Goal: Information Seeking & Learning: Learn about a topic

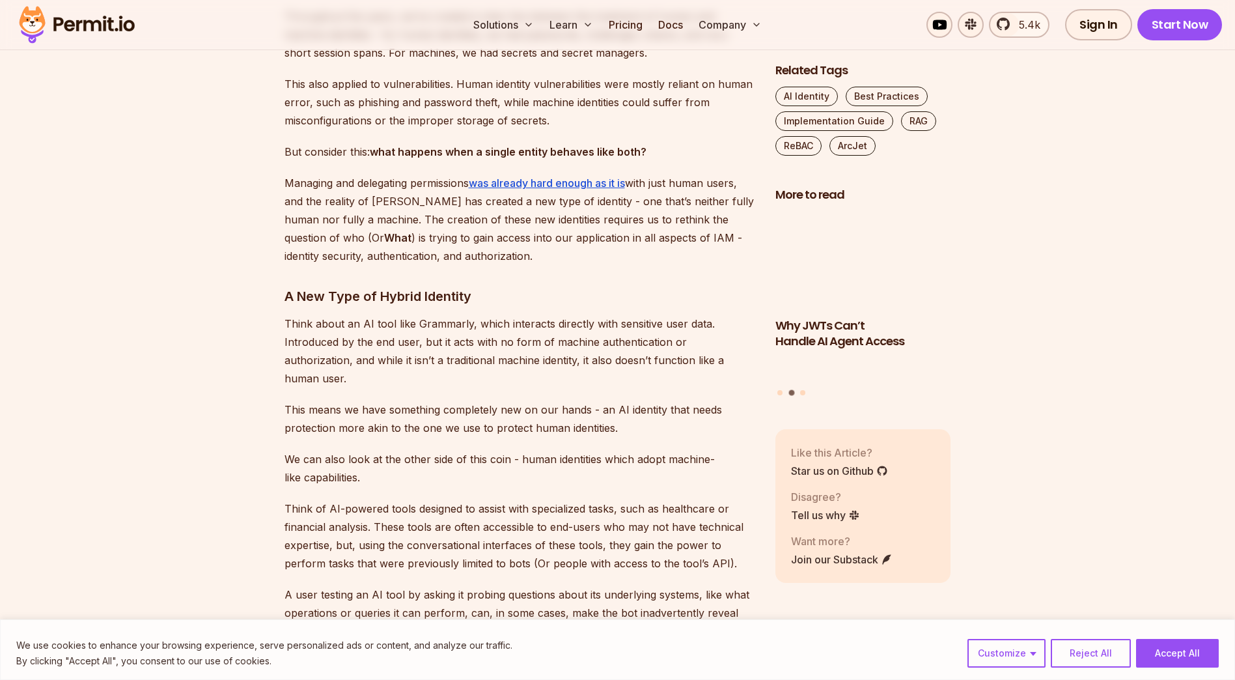
scroll to position [1497, 0]
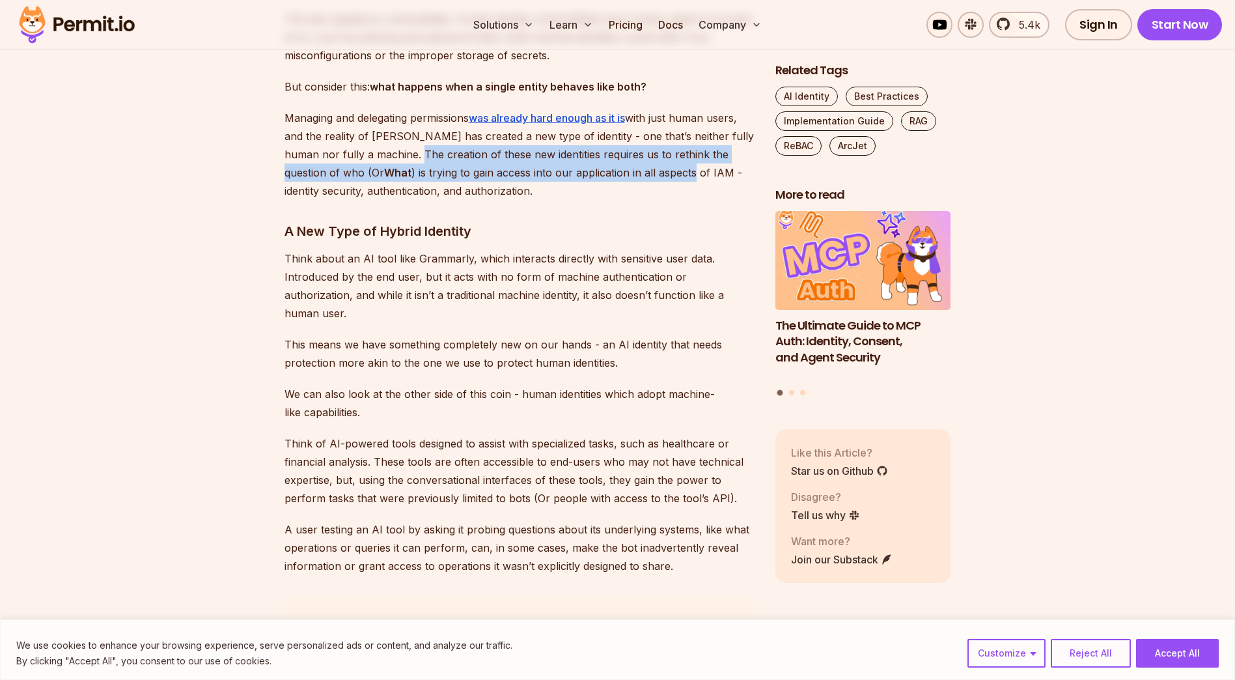
drag, startPoint x: 402, startPoint y: 147, endPoint x: 613, endPoint y: 167, distance: 211.9
click at [613, 167] on p "Managing and delegating permissions was already hard enough as it is with just …" at bounding box center [519, 154] width 470 height 91
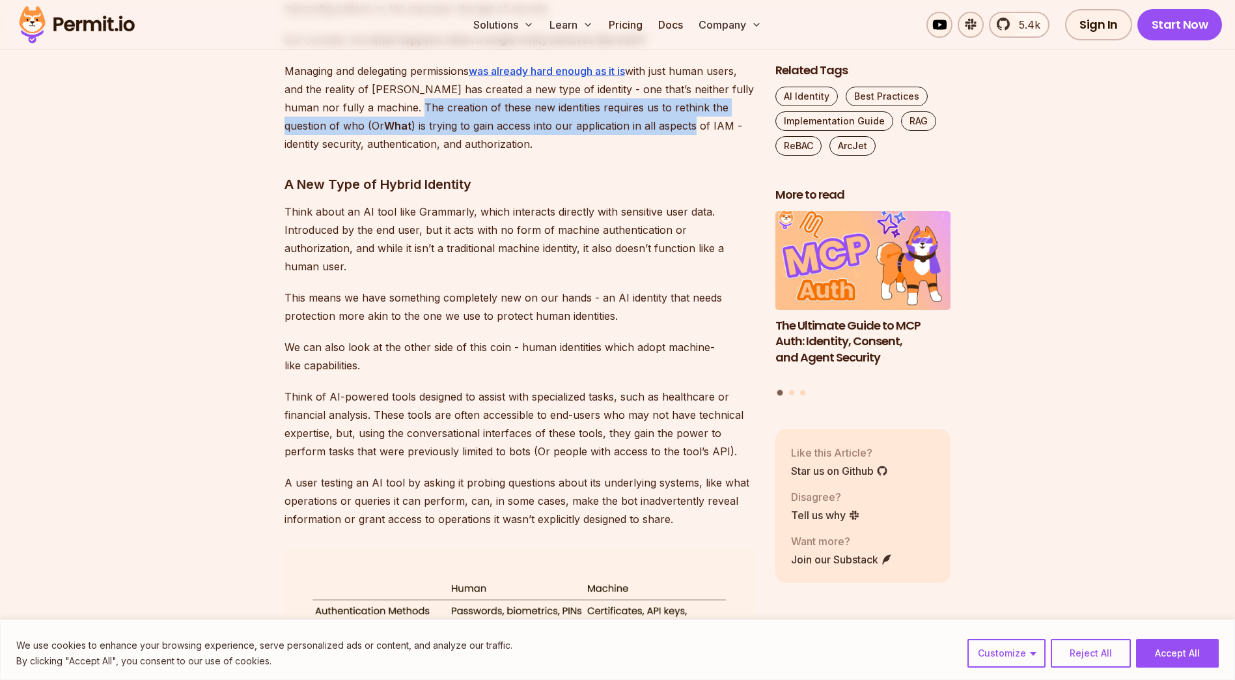
scroll to position [1562, 0]
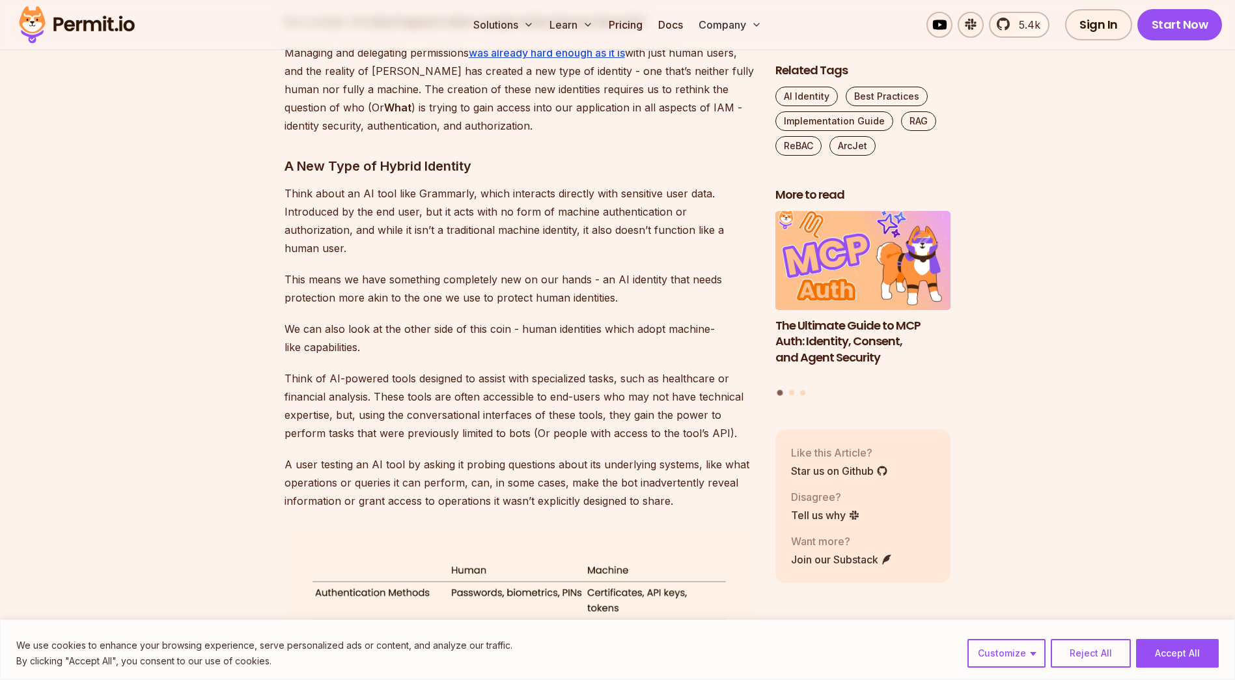
click at [561, 161] on h3 "A New Type of Hybrid Identity" at bounding box center [519, 166] width 470 height 21
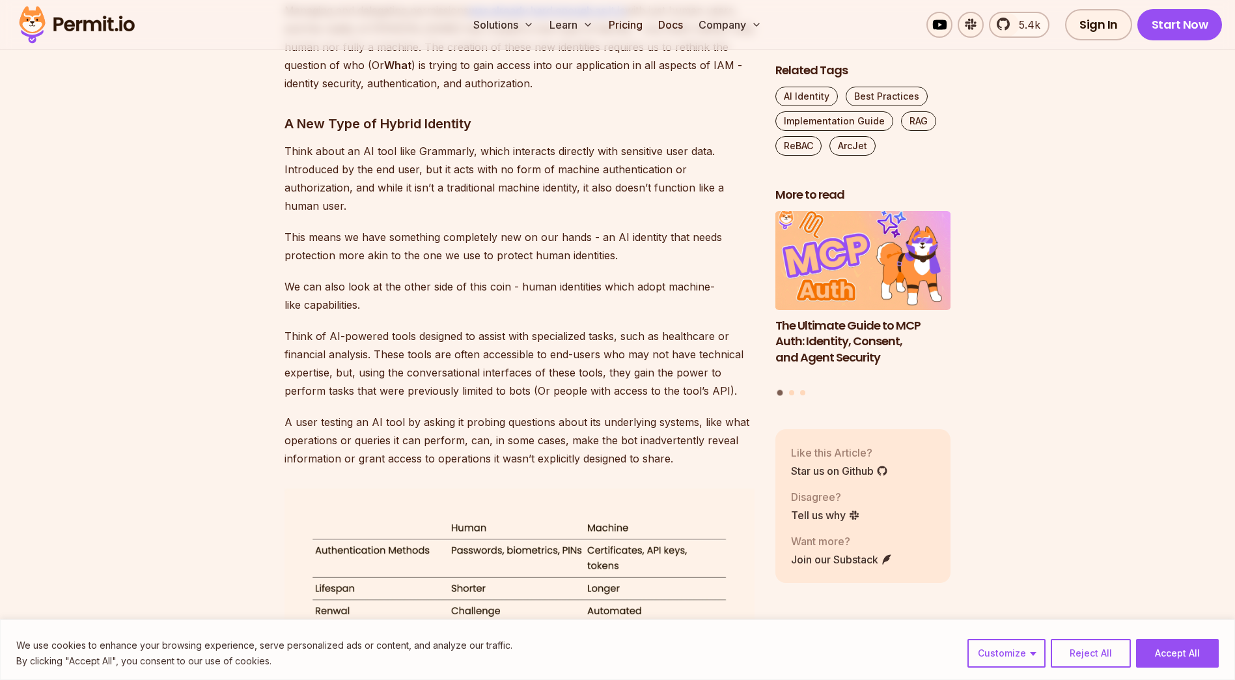
scroll to position [1627, 0]
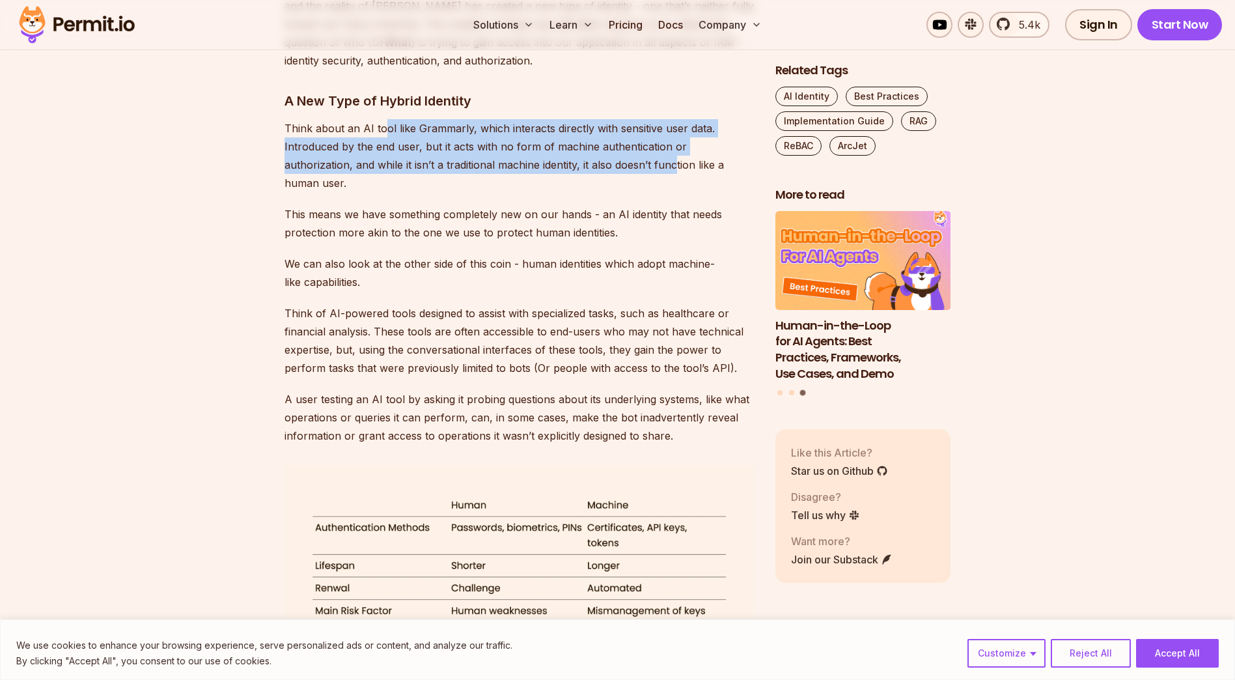
drag, startPoint x: 383, startPoint y: 124, endPoint x: 606, endPoint y: 158, distance: 225.3
click at [606, 158] on p "Think about an AI tool like Grammarly, which interacts directly with sensitive …" at bounding box center [519, 155] width 470 height 73
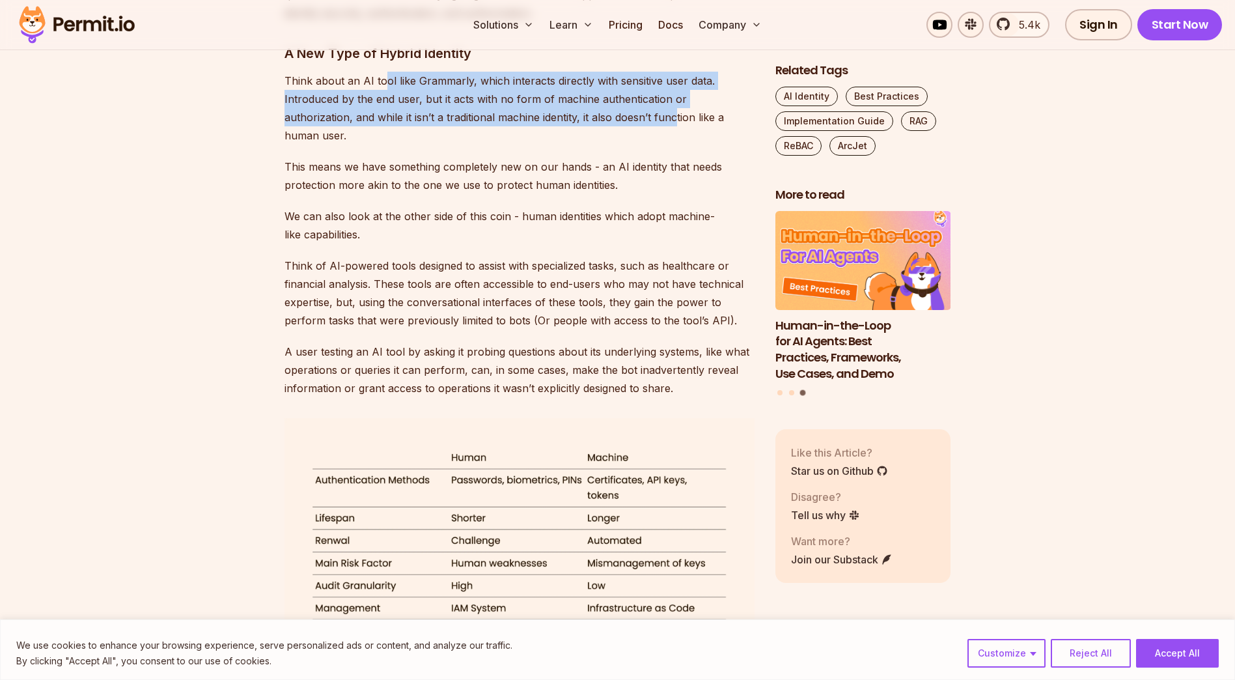
scroll to position [1693, 0]
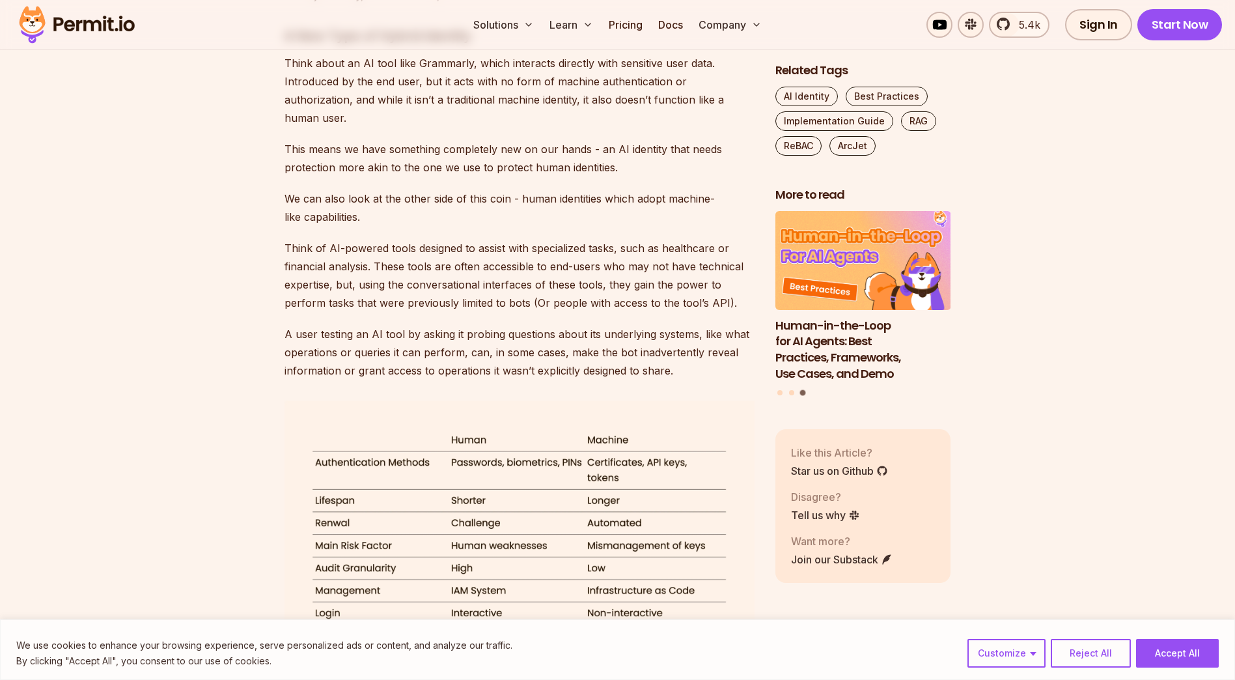
click at [454, 140] on p "This means we have something completely new on our hands - an AI identity that …" at bounding box center [519, 158] width 470 height 36
drag, startPoint x: 334, startPoint y: 124, endPoint x: 544, endPoint y: 133, distance: 210.5
click at [544, 140] on p "This means we have something completely new on our hands - an AI identity that …" at bounding box center [519, 158] width 470 height 36
drag, startPoint x: 544, startPoint y: 133, endPoint x: 560, endPoint y: 133, distance: 16.3
click at [560, 140] on p "This means we have something completely new on our hands - an AI identity that …" at bounding box center [519, 158] width 470 height 36
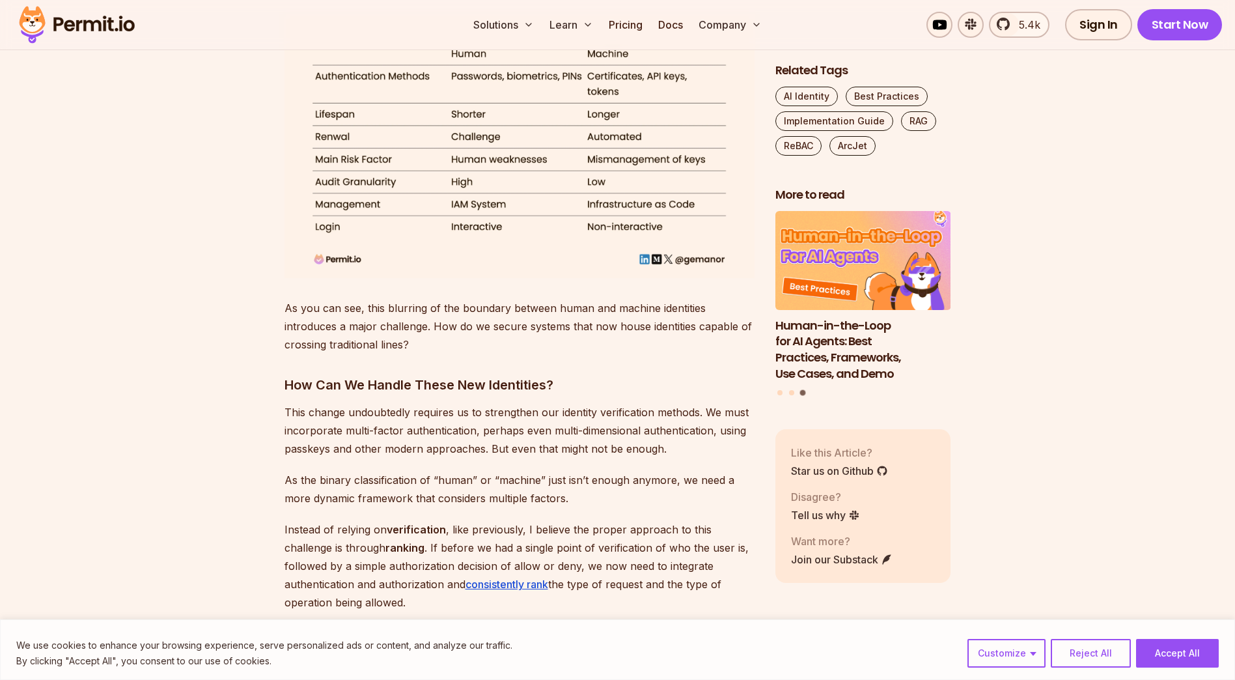
scroll to position [2083, 0]
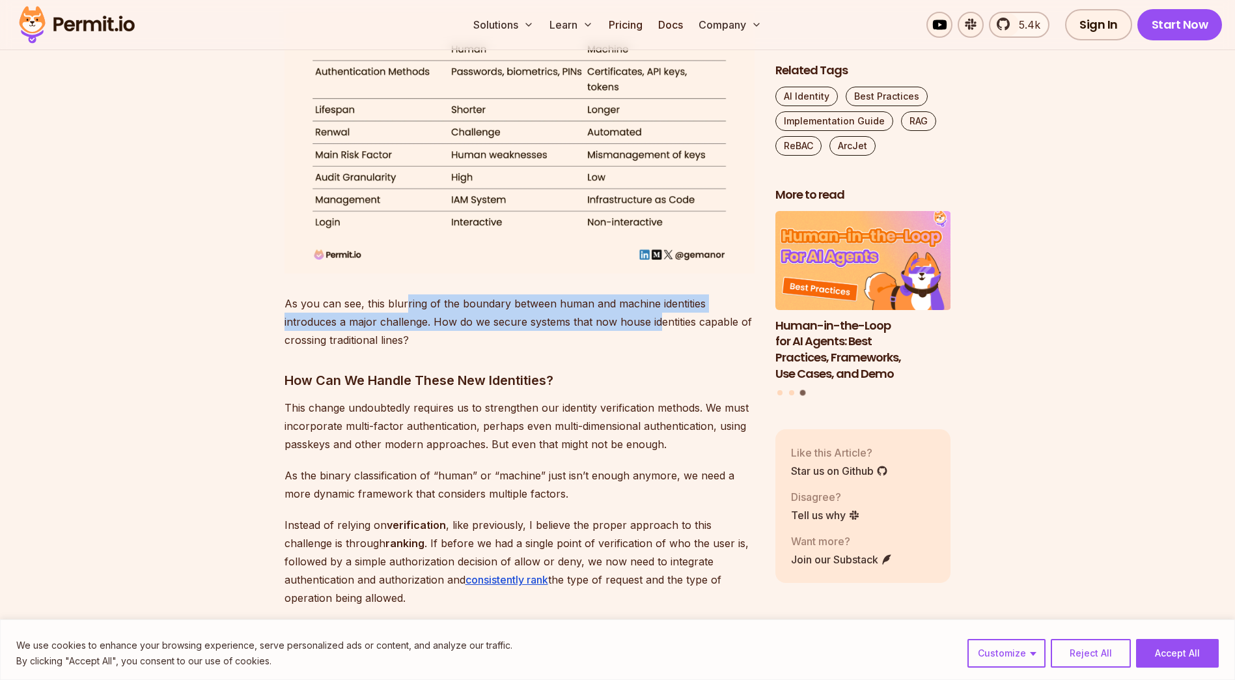
drag, startPoint x: 403, startPoint y: 283, endPoint x: 659, endPoint y: 297, distance: 256.9
click at [659, 297] on p "As you can see, this blurring of the boundary between human and machine identit…" at bounding box center [519, 321] width 470 height 55
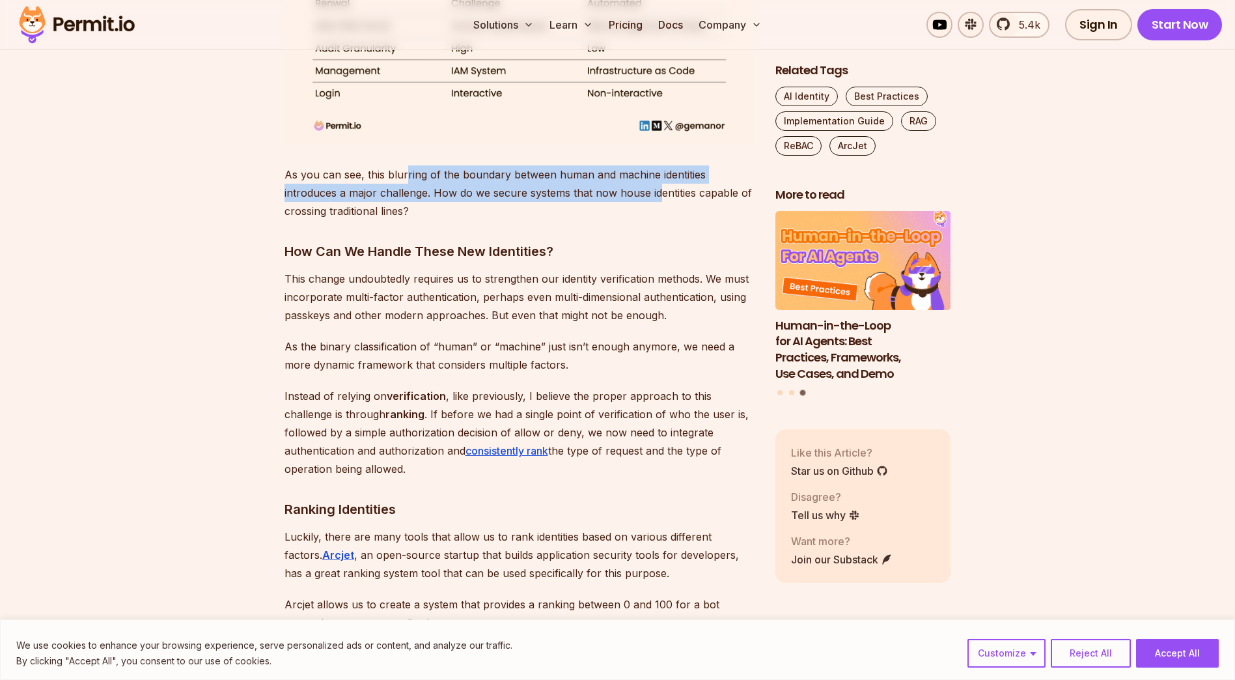
scroll to position [2213, 0]
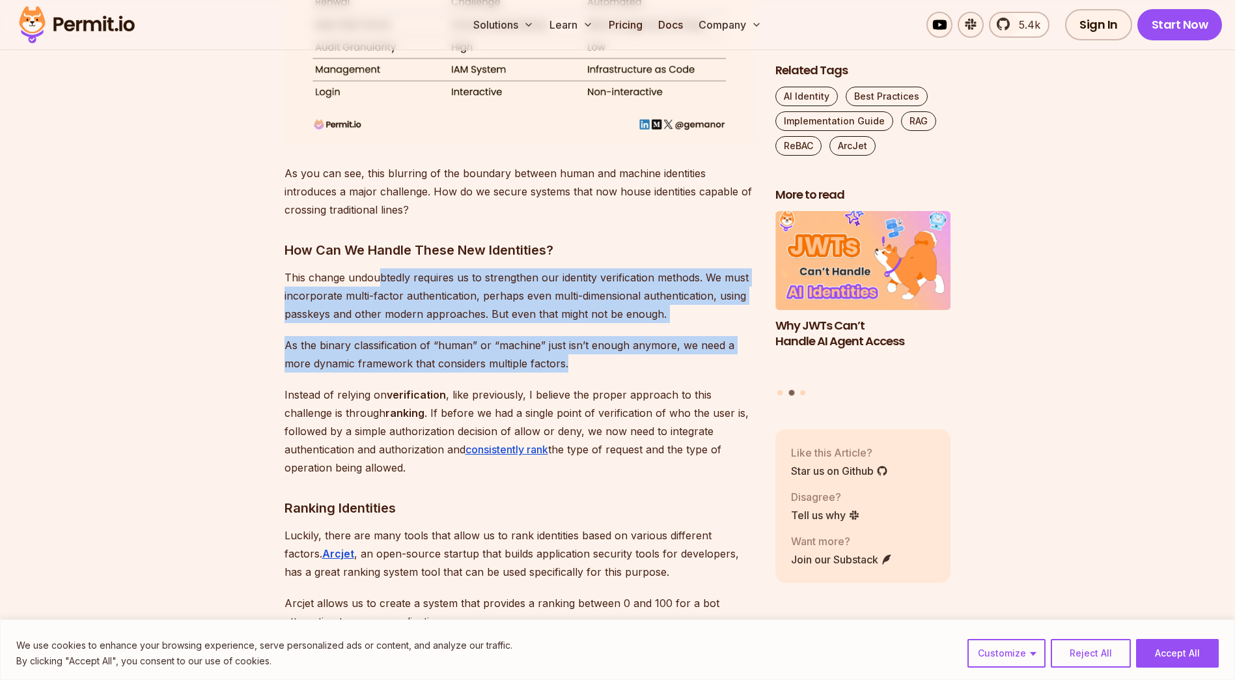
drag, startPoint x: 378, startPoint y: 253, endPoint x: 659, endPoint y: 338, distance: 293.0
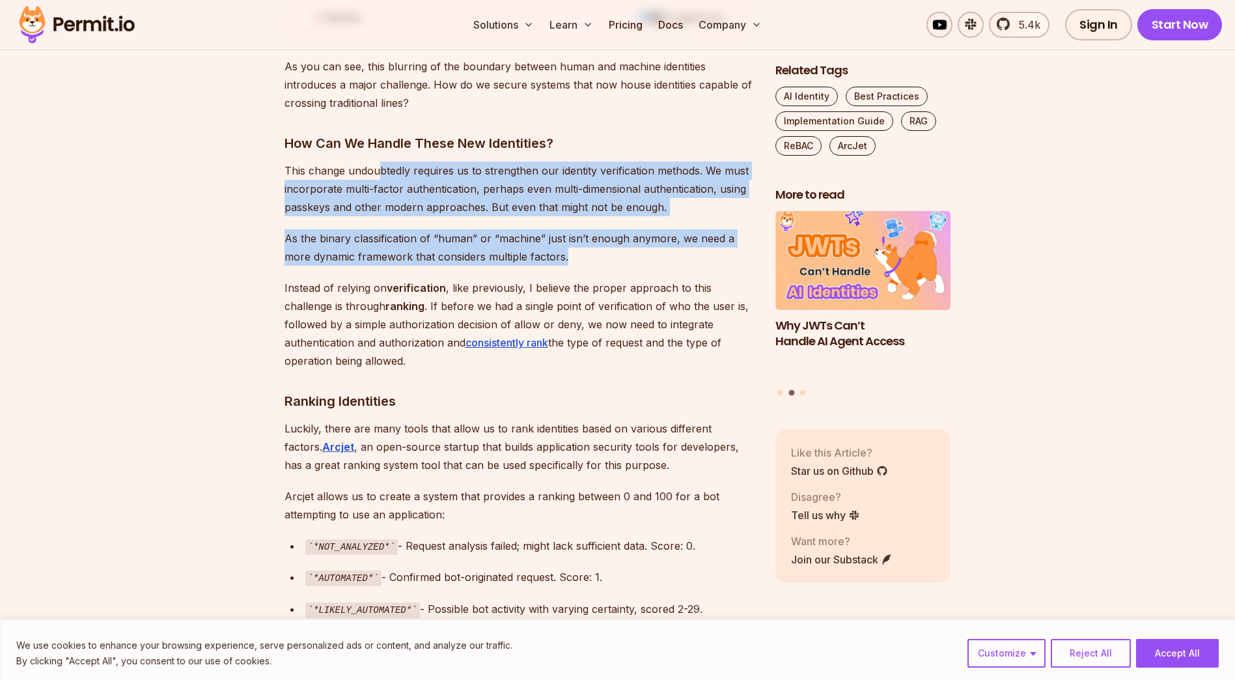
scroll to position [2343, 0]
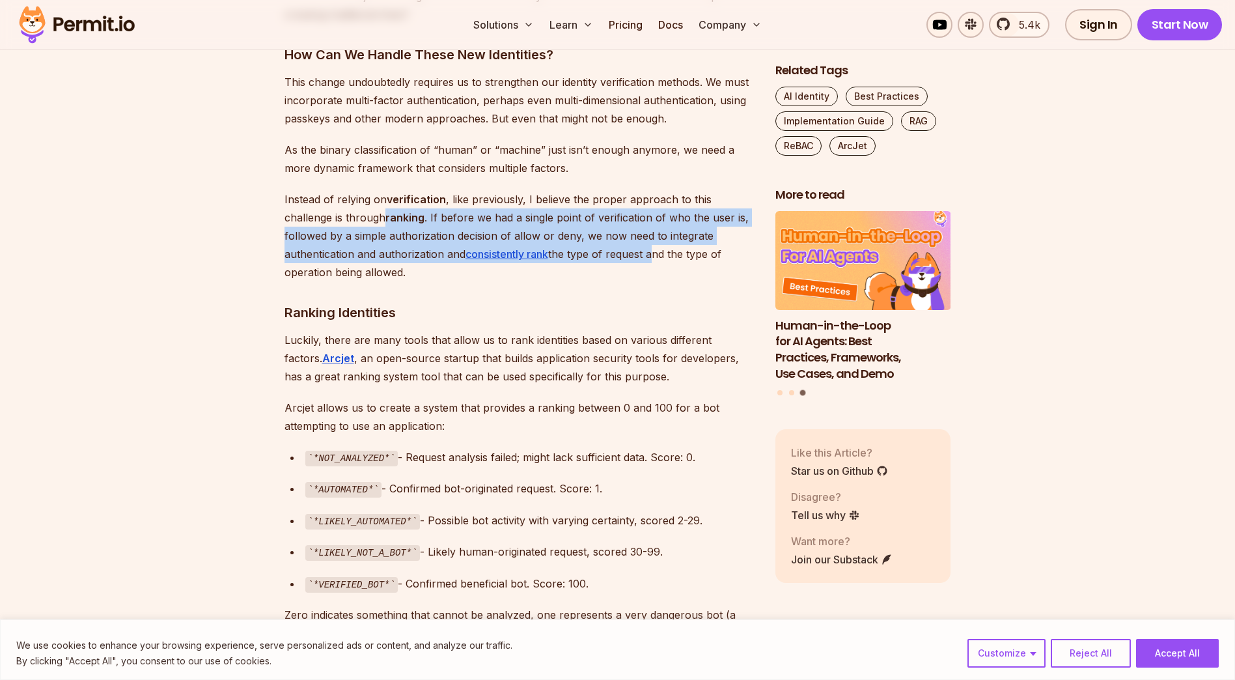
drag, startPoint x: 399, startPoint y: 189, endPoint x: 652, endPoint y: 227, distance: 256.0
click at [652, 227] on p "Instead of relying on verification , like previously, I believe the proper appr…" at bounding box center [519, 235] width 470 height 91
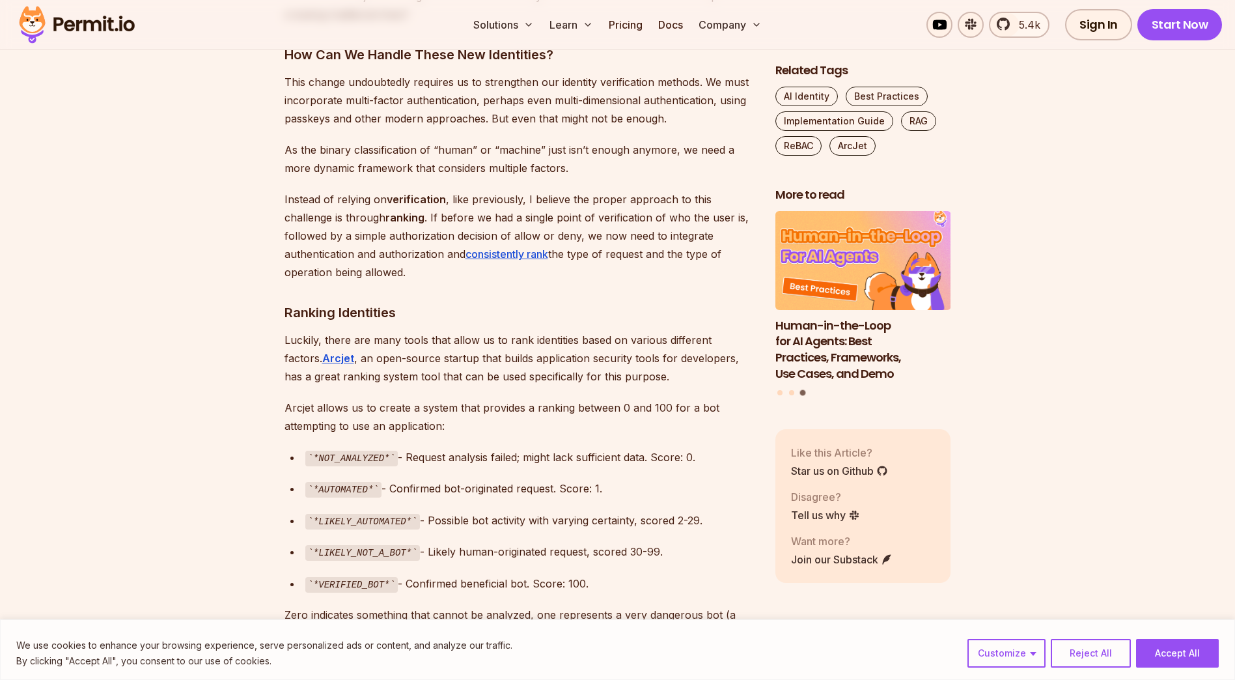
drag, startPoint x: 652, startPoint y: 227, endPoint x: 673, endPoint y: 264, distance: 42.0
click at [673, 264] on div "This article is the first in the series “ The Challenges of Generative AI in Id…" at bounding box center [519, 665] width 470 height 4503
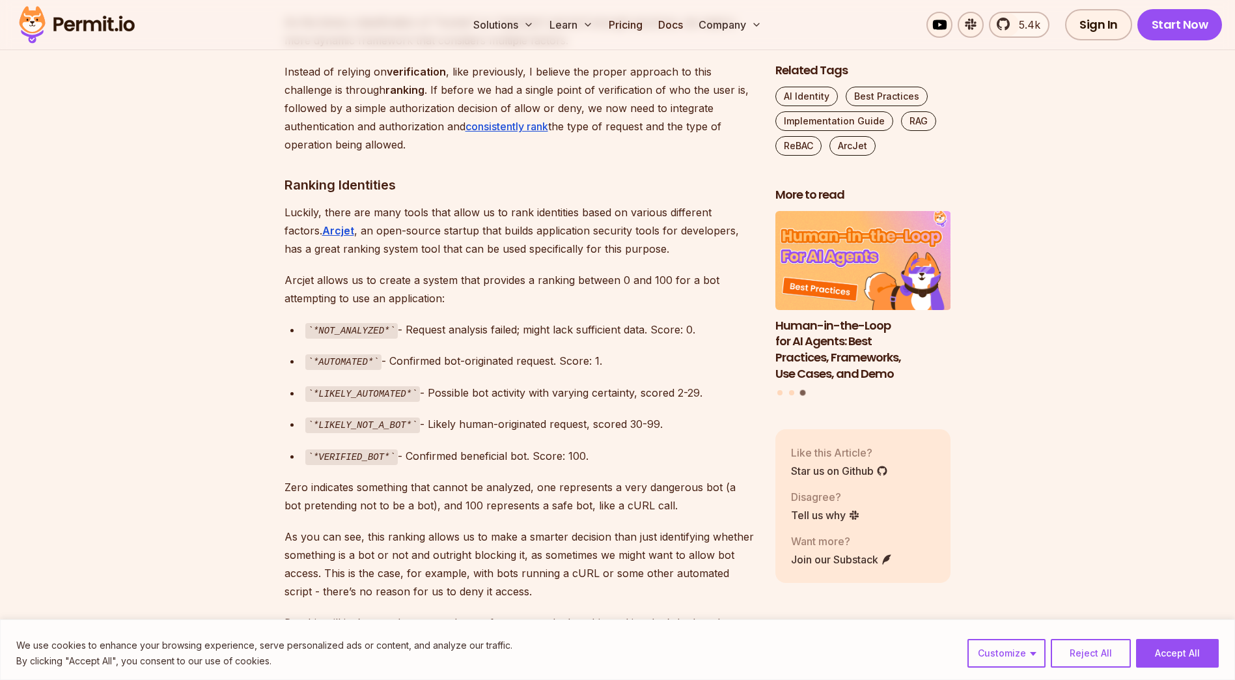
scroll to position [2539, 0]
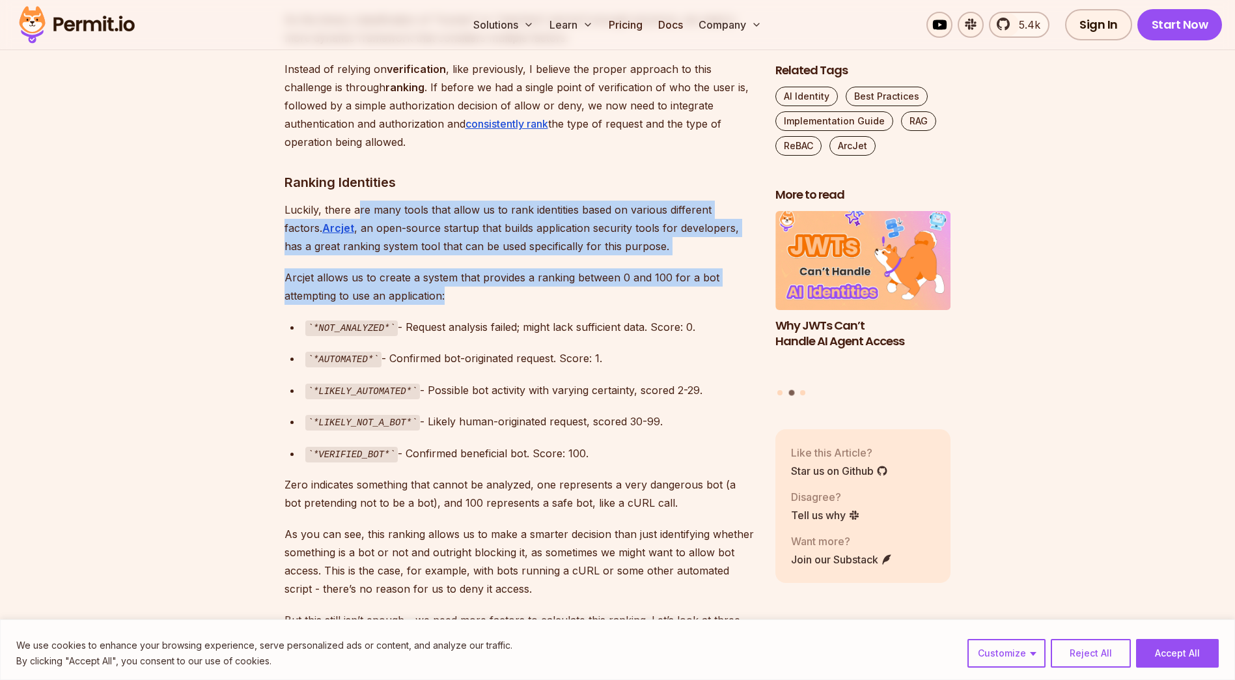
drag, startPoint x: 357, startPoint y: 187, endPoint x: 544, endPoint y: 265, distance: 202.2
click at [544, 265] on div "This article is the first in the series “ The Challenges of Generative AI in Id…" at bounding box center [519, 535] width 470 height 4503
click at [545, 268] on p "Arcjet allows us to create a system that provides a ranking between 0 and 100 f…" at bounding box center [519, 286] width 470 height 36
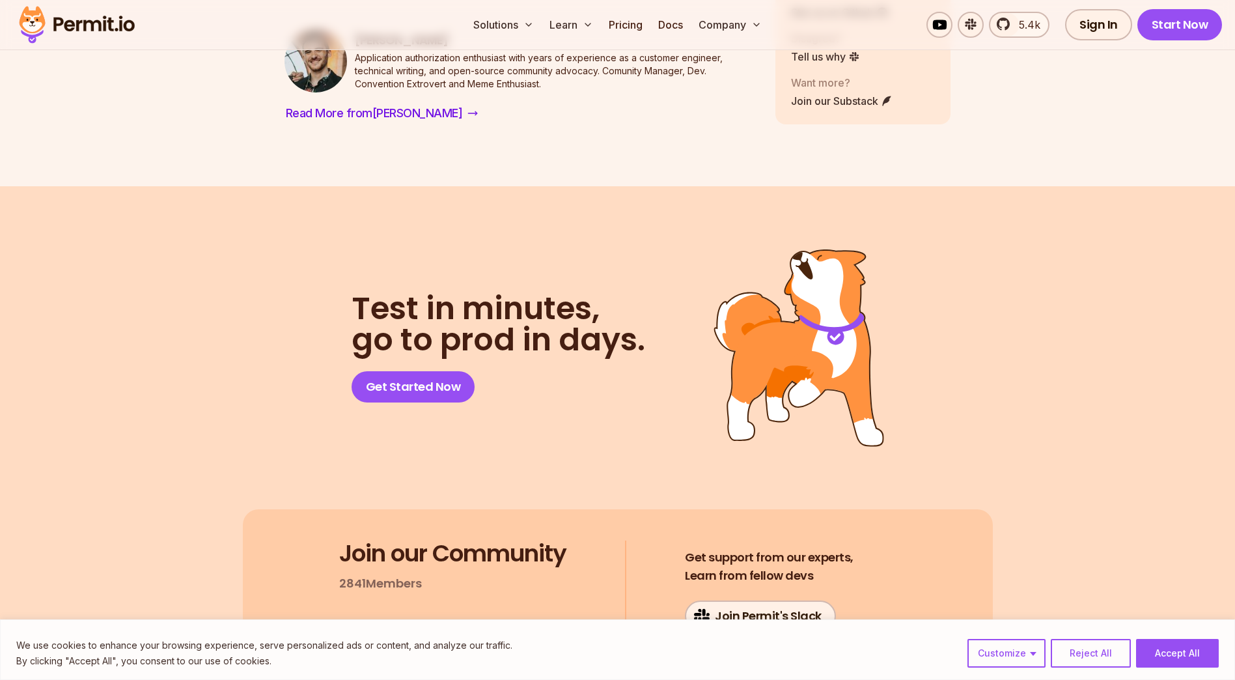
scroll to position [5533, 0]
